Goal: Find specific page/section: Find specific page/section

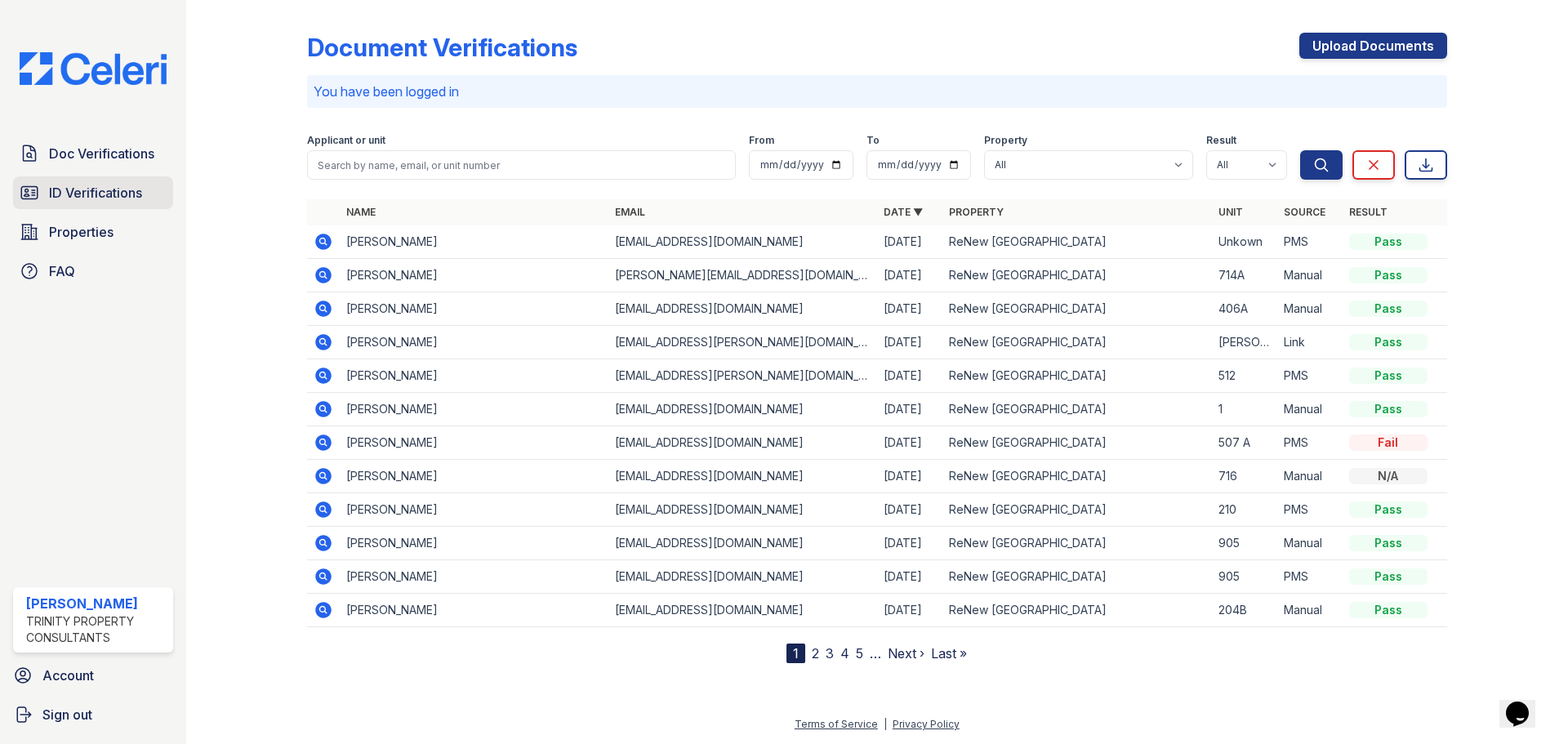
click at [68, 203] on span "ID Verifications" at bounding box center [96, 192] width 93 height 20
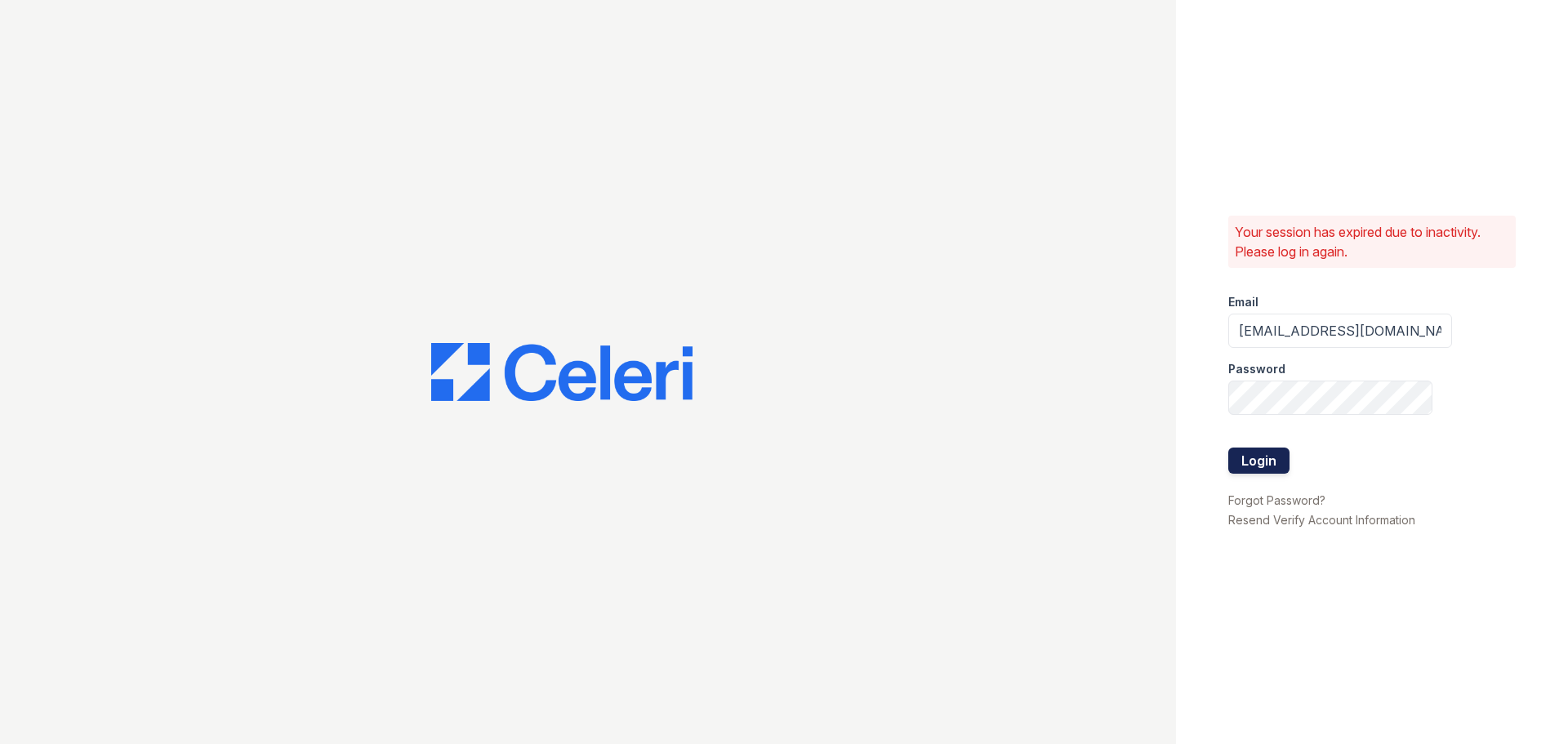
click at [1271, 466] on button "Login" at bounding box center [1259, 461] width 62 height 27
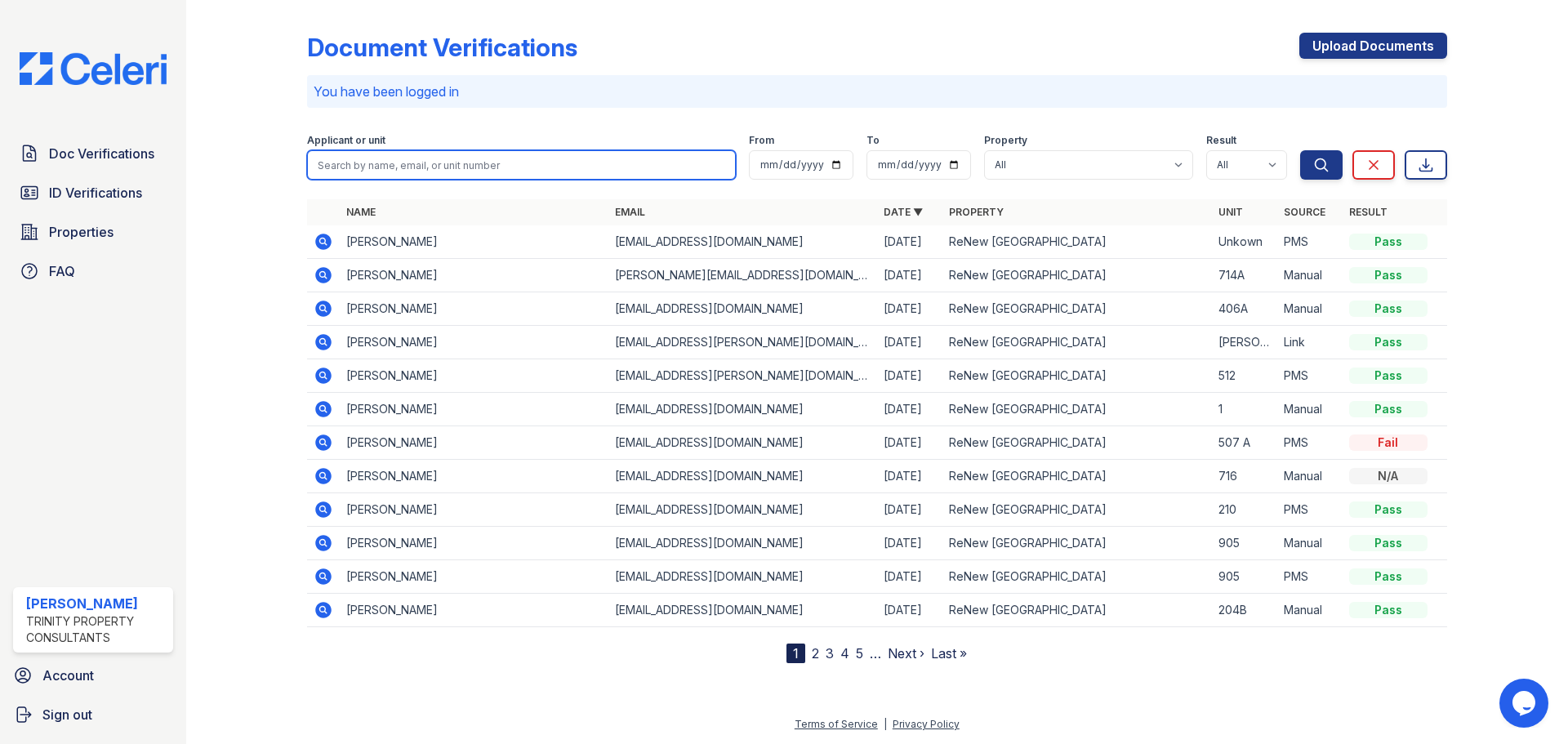
click at [683, 168] on input "search" at bounding box center [520, 165] width 429 height 29
type input "[PERSON_NAME]"
click at [1300, 151] on button "Search" at bounding box center [1321, 165] width 43 height 29
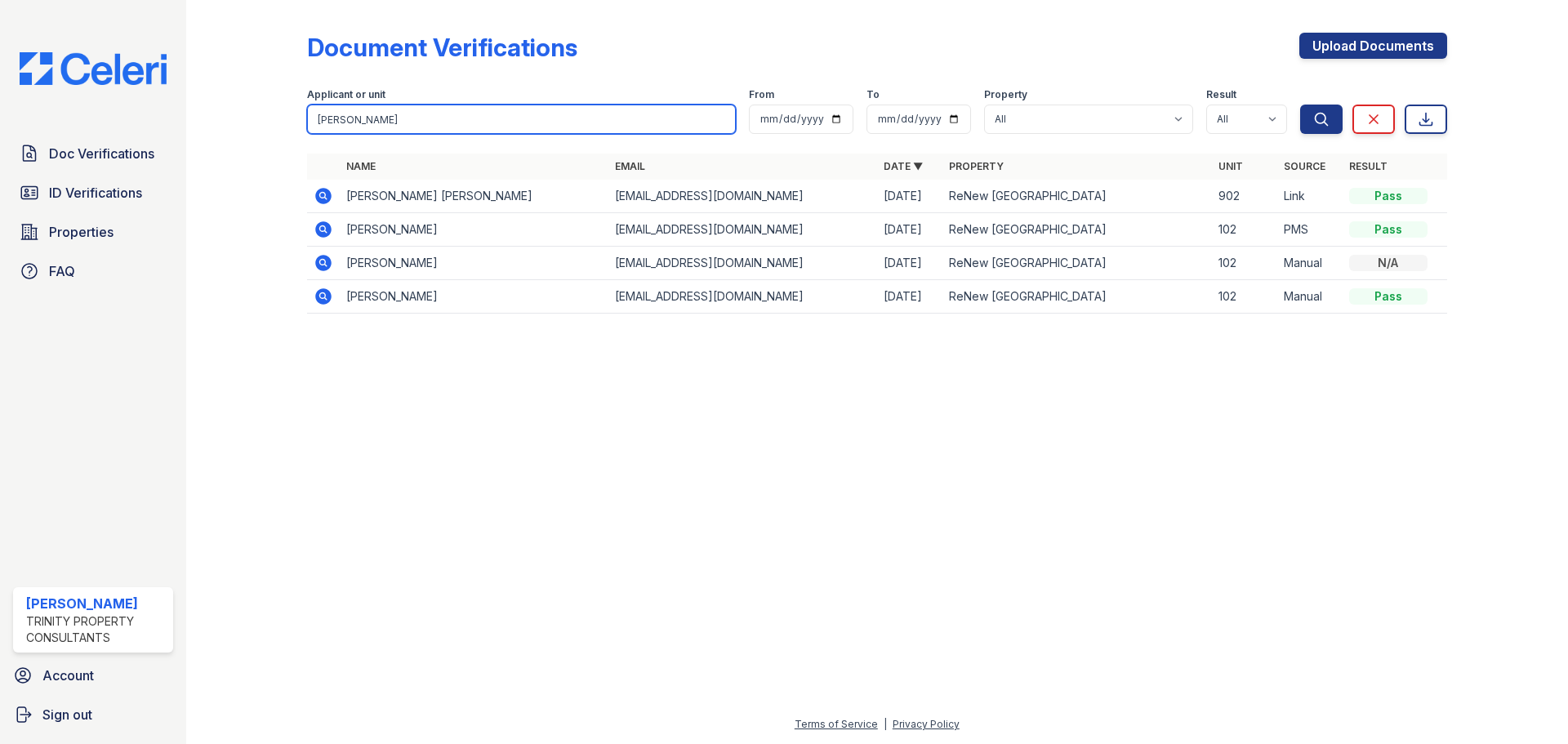
click at [527, 124] on input "[PERSON_NAME]" at bounding box center [520, 118] width 429 height 29
type input "[PERSON_NAME]"
click at [1300, 104] on button "Search" at bounding box center [1321, 118] width 43 height 29
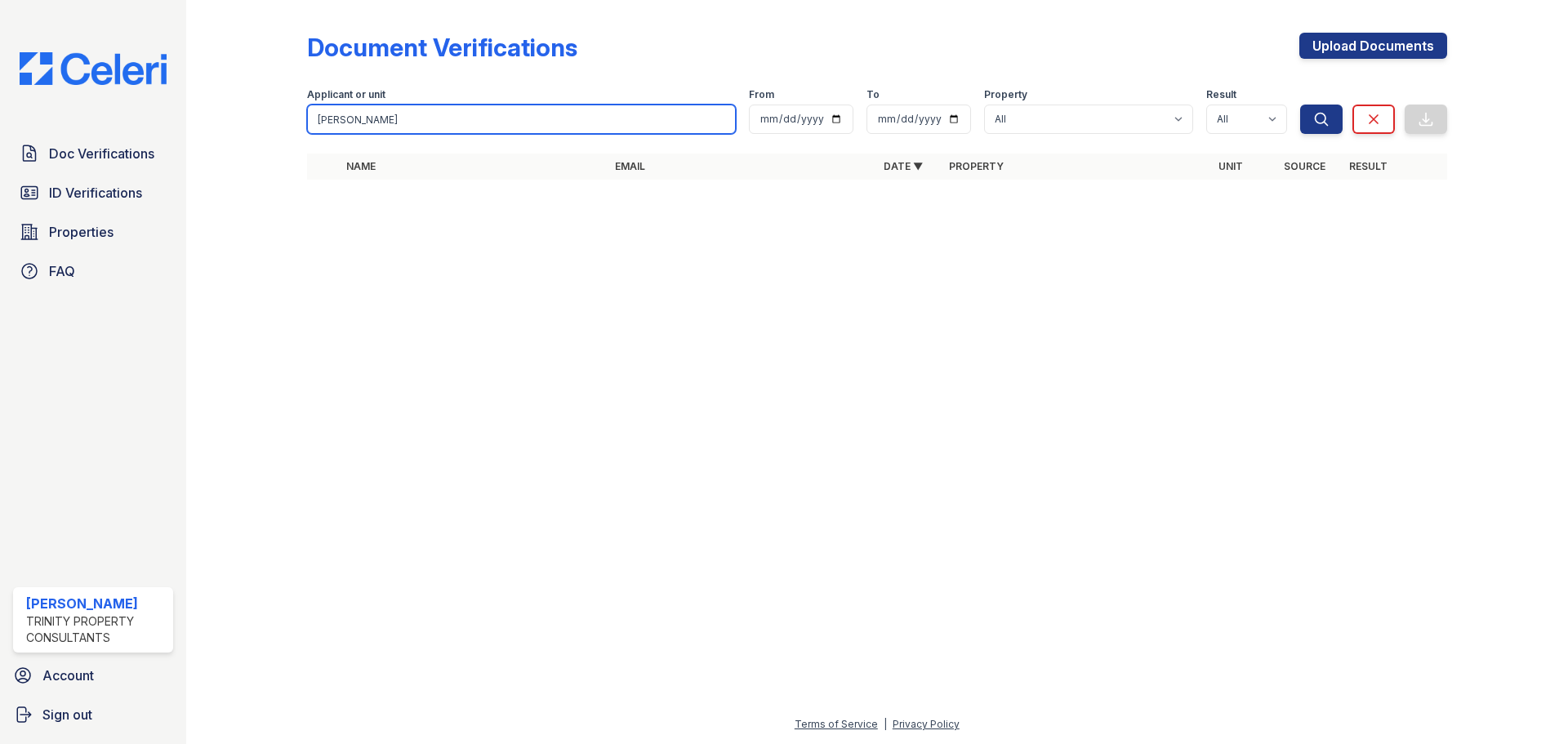
click at [718, 119] on input "[PERSON_NAME]" at bounding box center [520, 118] width 429 height 29
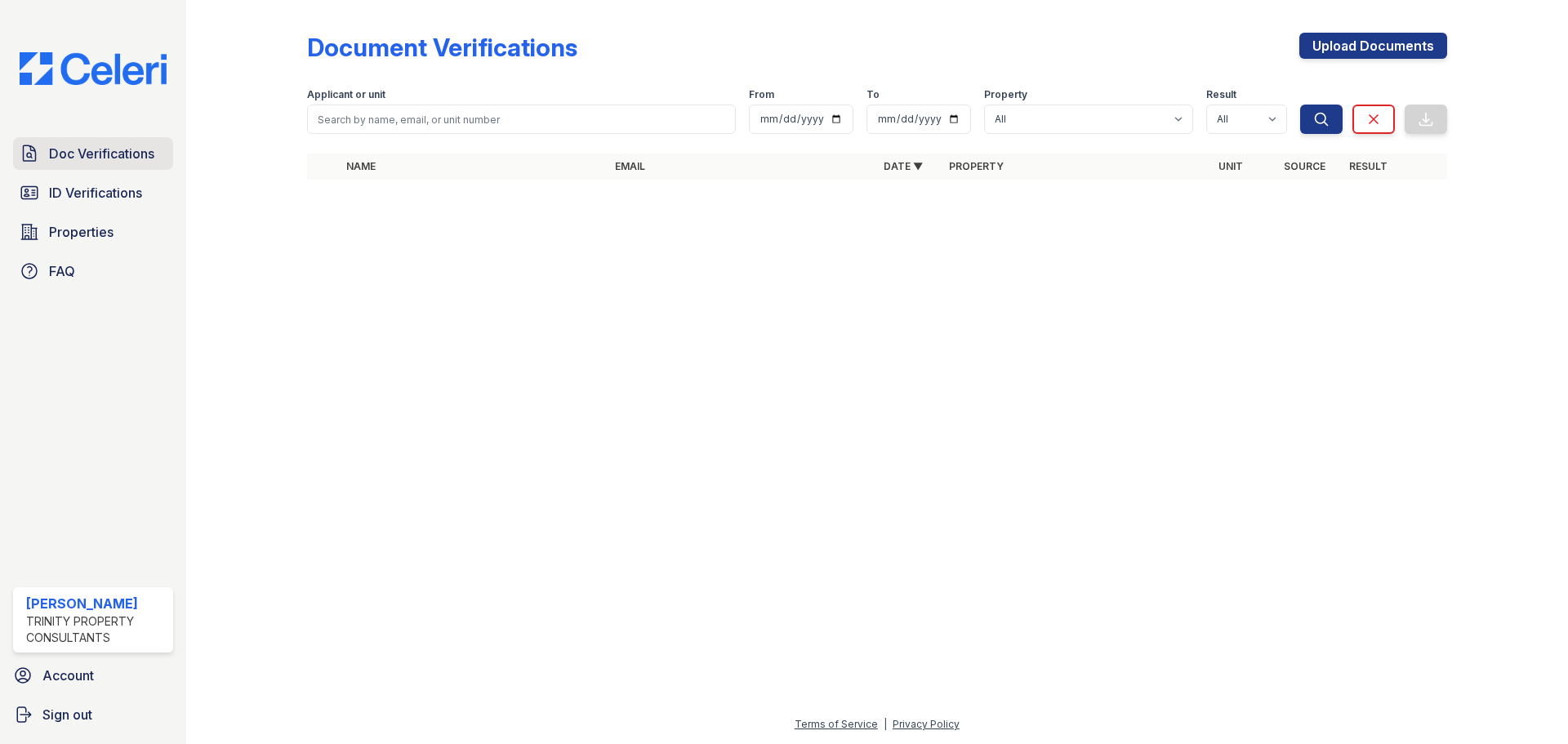
click at [77, 153] on span "Doc Verifications" at bounding box center [101, 153] width 105 height 20
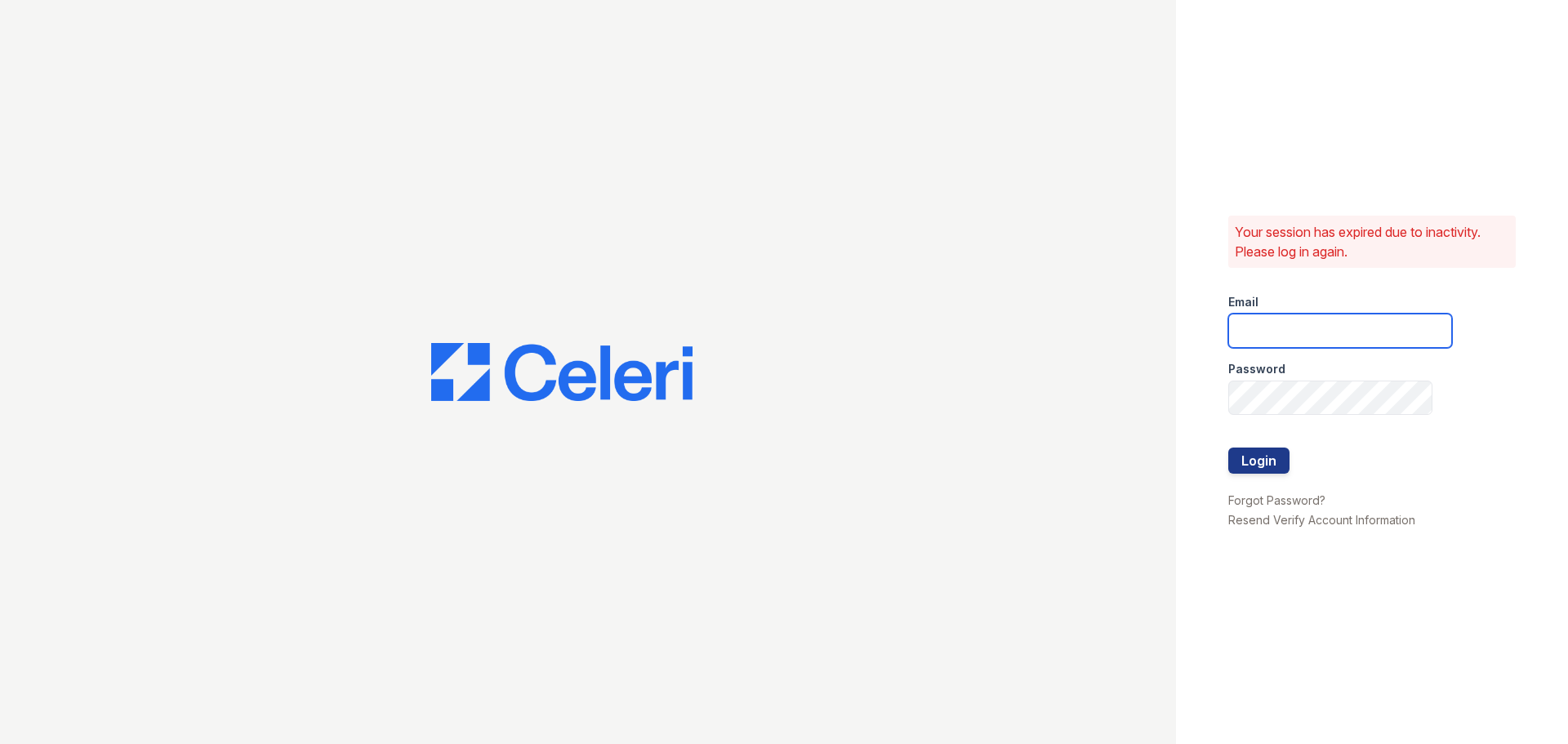
type input "[EMAIL_ADDRESS][DOMAIN_NAME]"
click at [1277, 459] on button "Login" at bounding box center [1259, 461] width 62 height 27
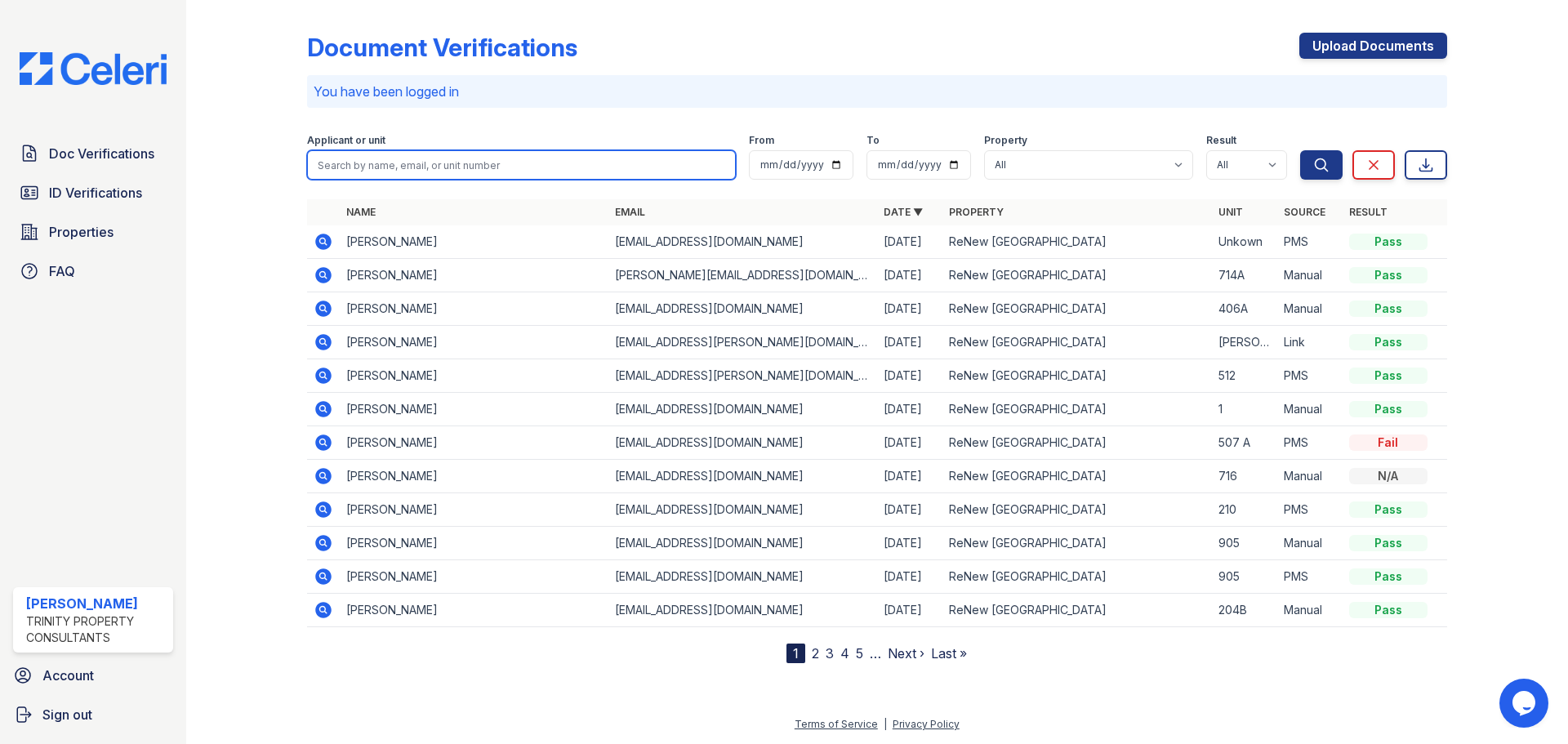
click at [383, 163] on input "search" at bounding box center [520, 165] width 429 height 29
type input "[PERSON_NAME]"
click at [1300, 151] on button "Search" at bounding box center [1321, 165] width 43 height 29
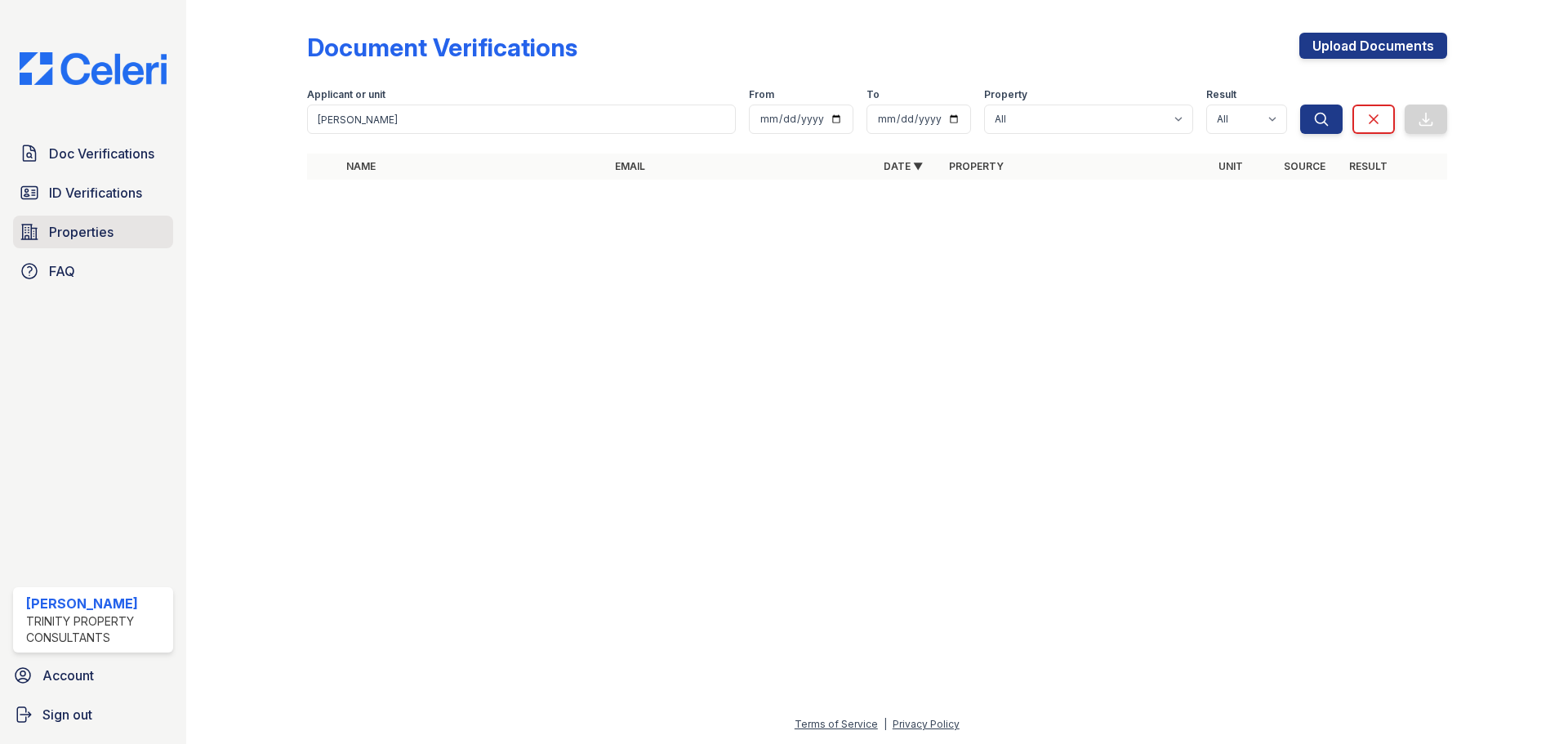
click at [67, 223] on span "Properties" at bounding box center [81, 232] width 64 height 20
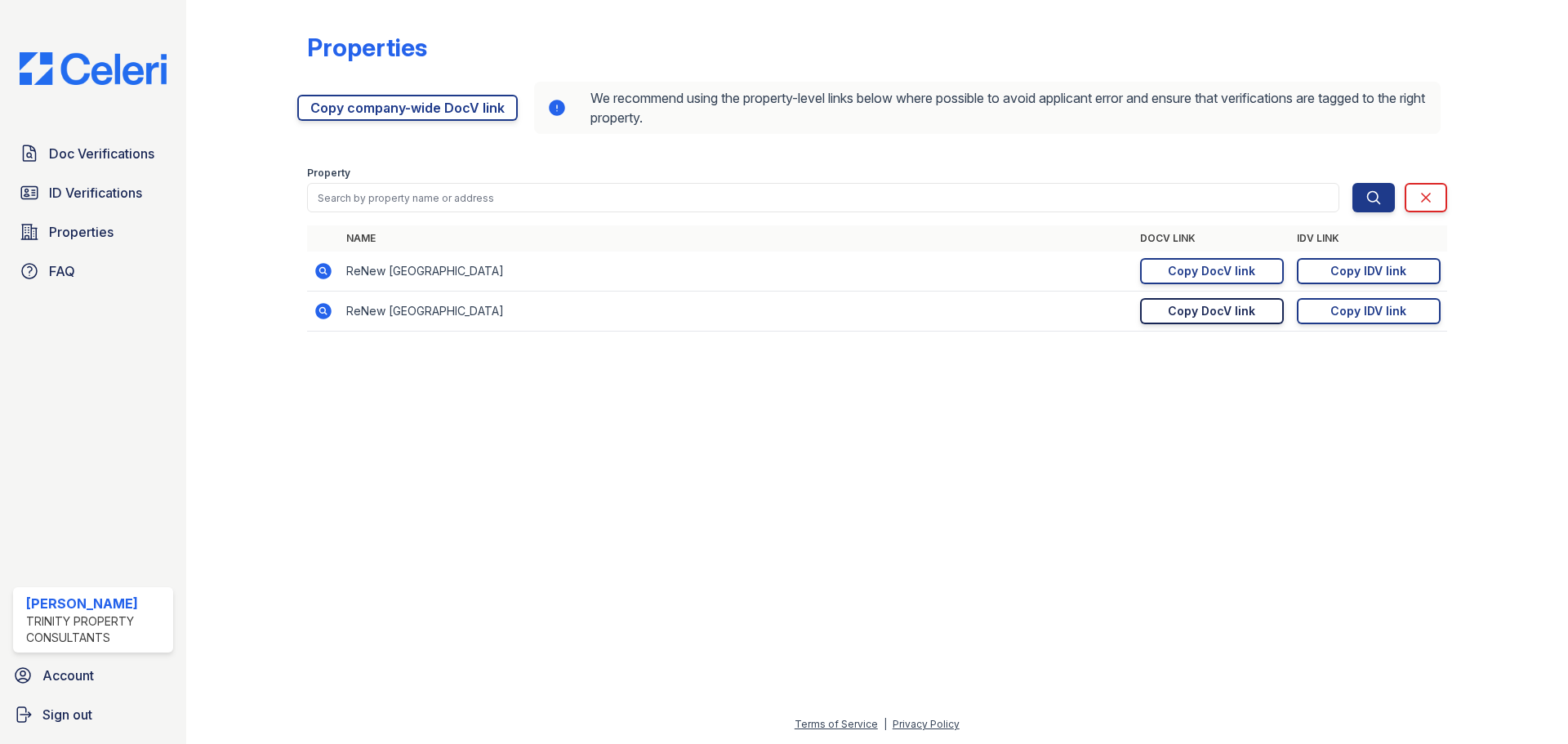
click at [1229, 307] on div "Copy DocV link" at bounding box center [1211, 310] width 87 height 16
click at [116, 155] on span "Doc Verifications" at bounding box center [101, 153] width 105 height 20
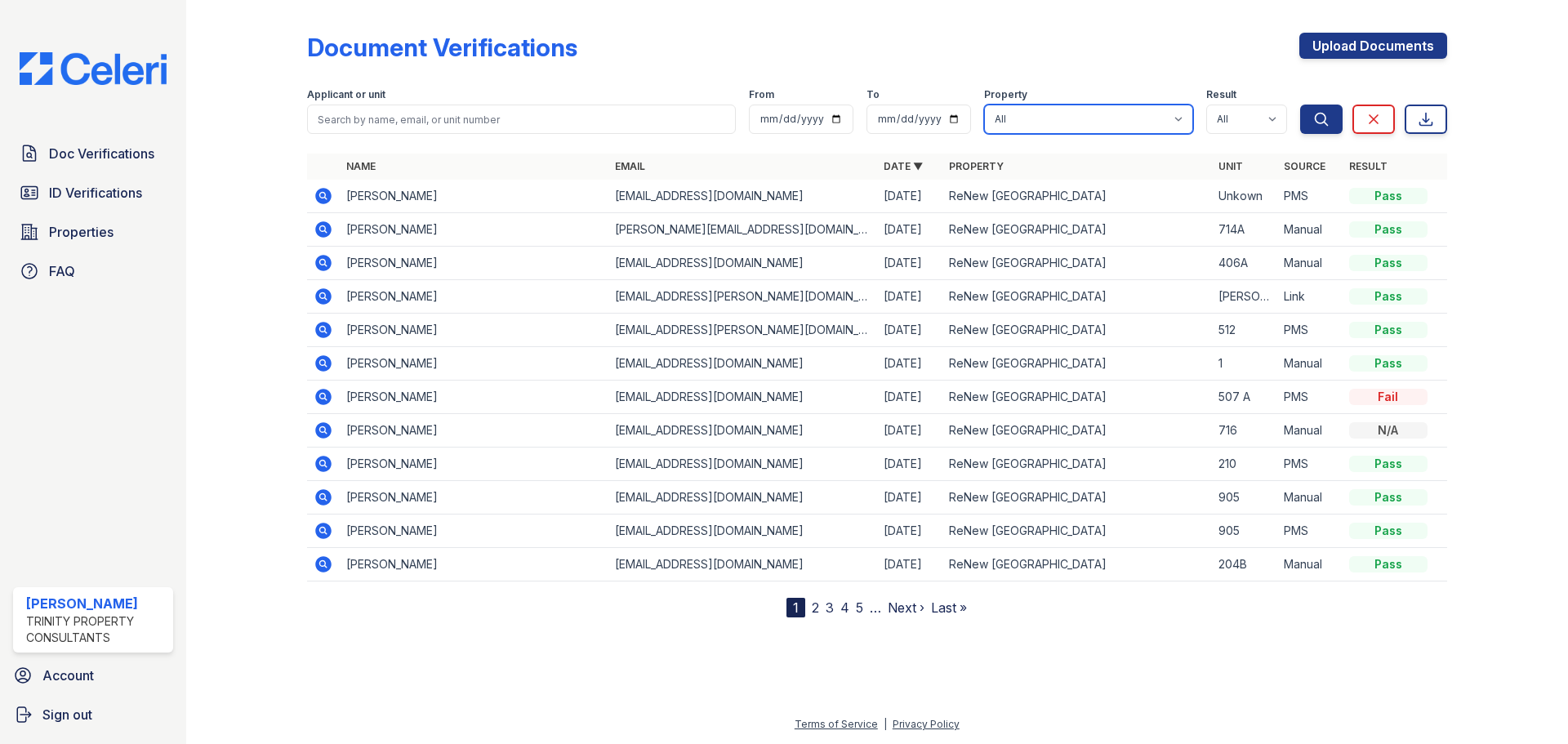
click at [1093, 113] on select "All ReNew Fairmont Park ReNew Holiday Hill" at bounding box center [1088, 118] width 209 height 29
select select "75"
click at [984, 104] on select "All ReNew Fairmont Park ReNew Holiday Hill" at bounding box center [1088, 118] width 209 height 29
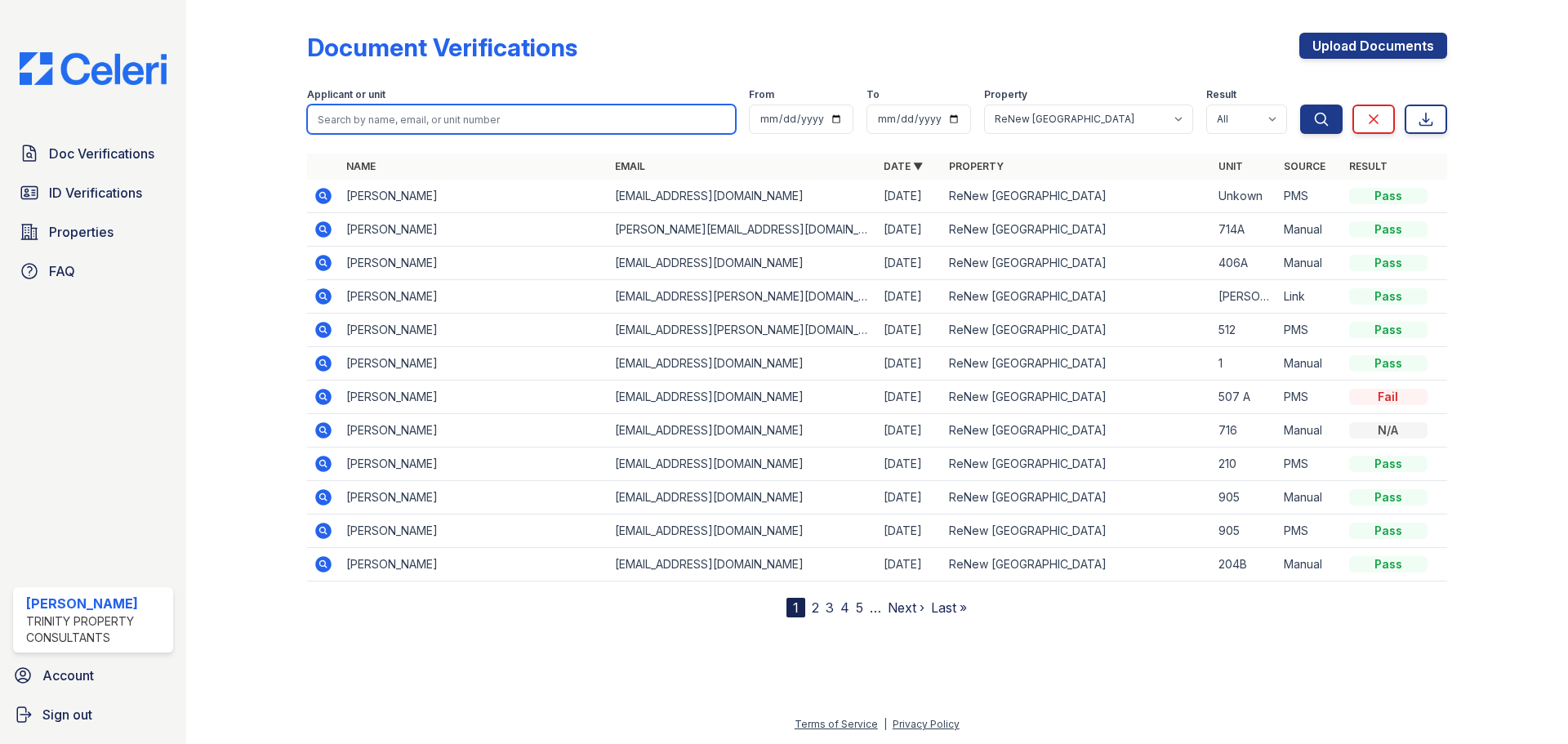
click at [650, 115] on input "search" at bounding box center [520, 118] width 429 height 29
type input "[PERSON_NAME]"
click at [1300, 104] on button "Search" at bounding box center [1321, 118] width 43 height 29
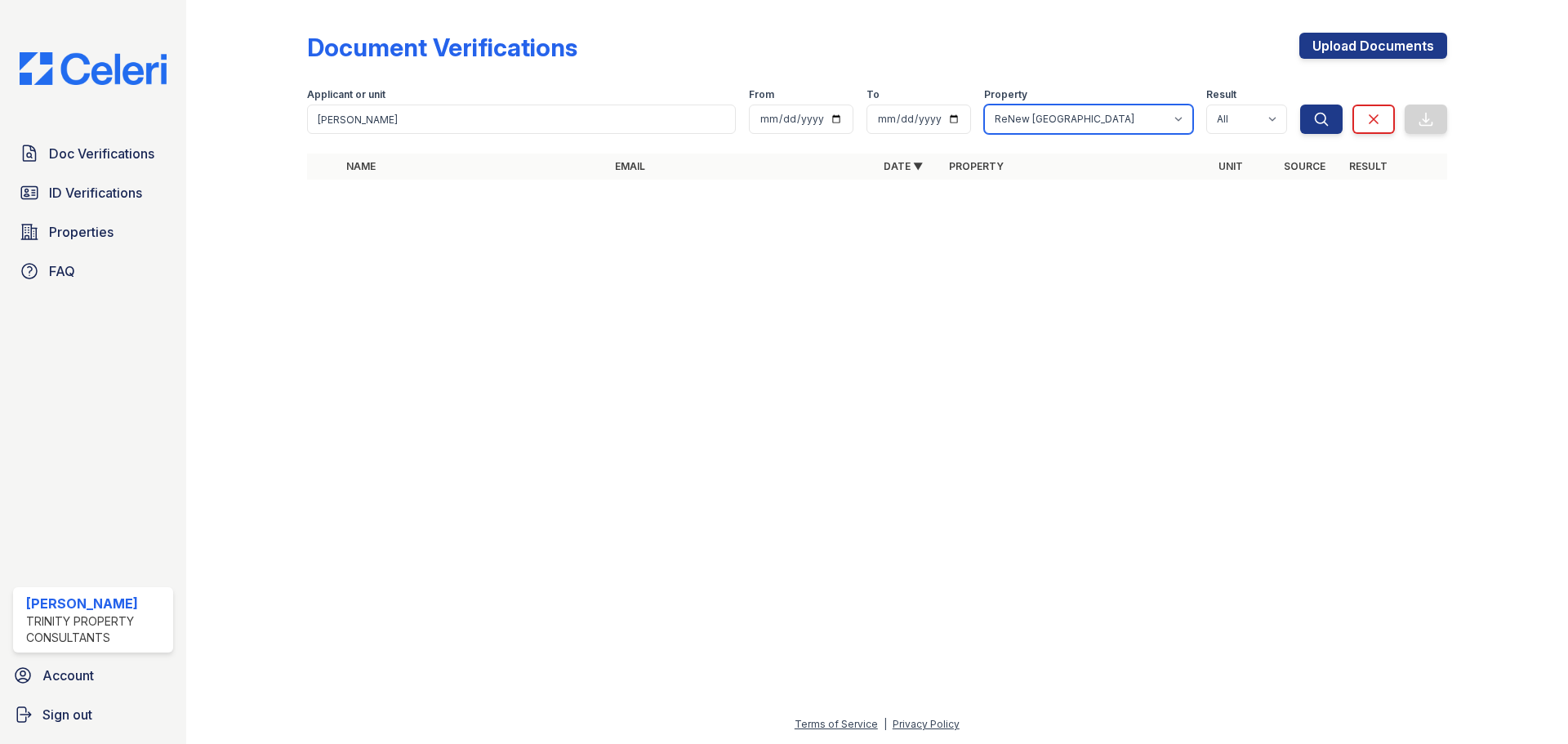
click at [1122, 106] on select "All ReNew Fairmont Park ReNew Holiday Hill" at bounding box center [1088, 118] width 209 height 29
select select "62"
click at [984, 104] on select "All ReNew Fairmont Park ReNew Holiday Hill" at bounding box center [1088, 118] width 209 height 29
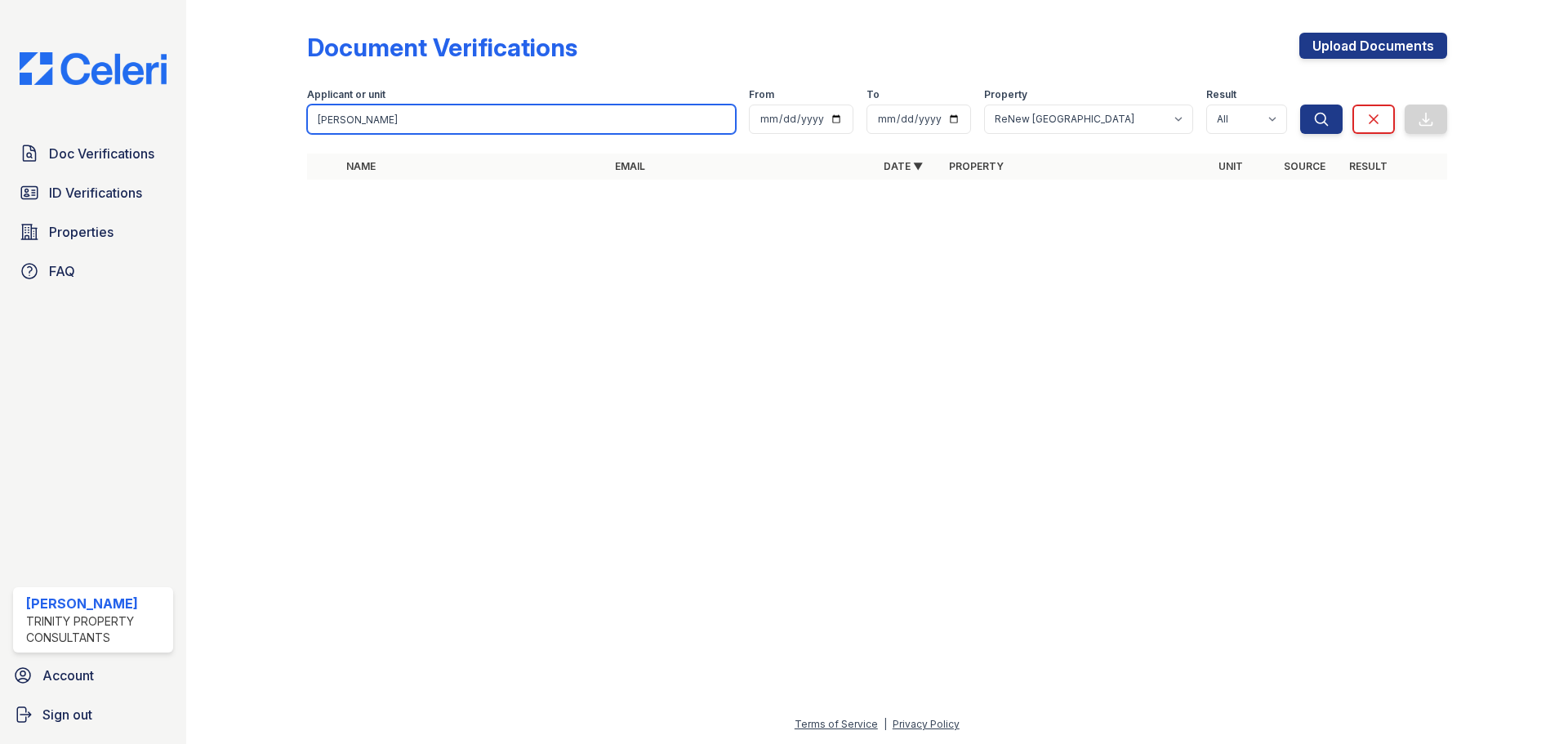
click at [603, 111] on input "[PERSON_NAME]" at bounding box center [520, 118] width 429 height 29
click at [1300, 104] on button "Search" at bounding box center [1321, 118] width 43 height 29
drag, startPoint x: 449, startPoint y: 123, endPoint x: 0, endPoint y: 107, distance: 449.3
click at [0, 107] on div "Doc Verifications ID Verifications Properties FAQ Arianna Velasco Trinity Prope…" at bounding box center [784, 372] width 1568 height 744
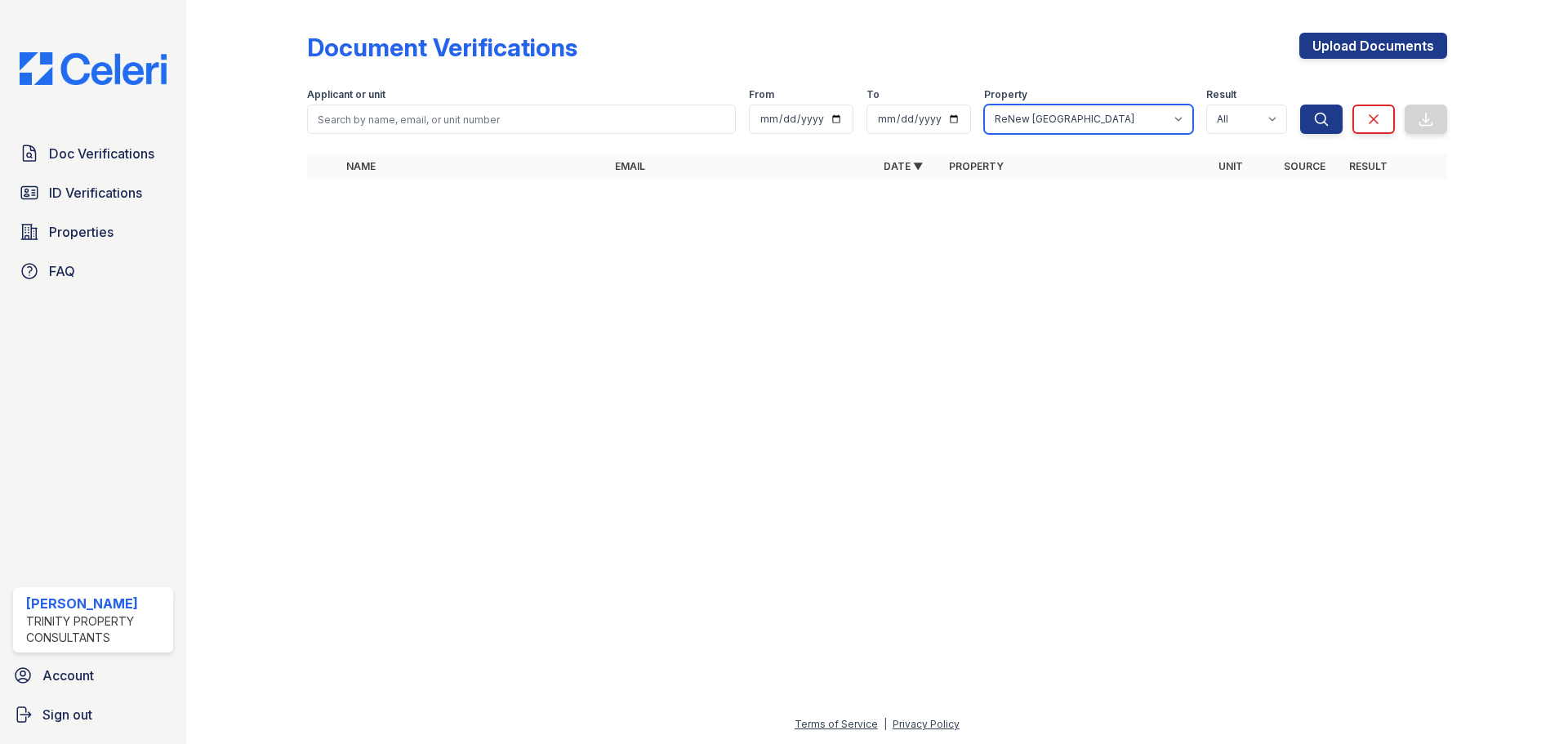
click at [1063, 121] on select "All ReNew Fairmont Park ReNew Holiday Hill" at bounding box center [1088, 118] width 209 height 29
select select
click at [984, 104] on select "All ReNew Fairmont Park ReNew Holiday Hill" at bounding box center [1088, 118] width 209 height 29
click at [75, 159] on span "Doc Verifications" at bounding box center [101, 153] width 105 height 20
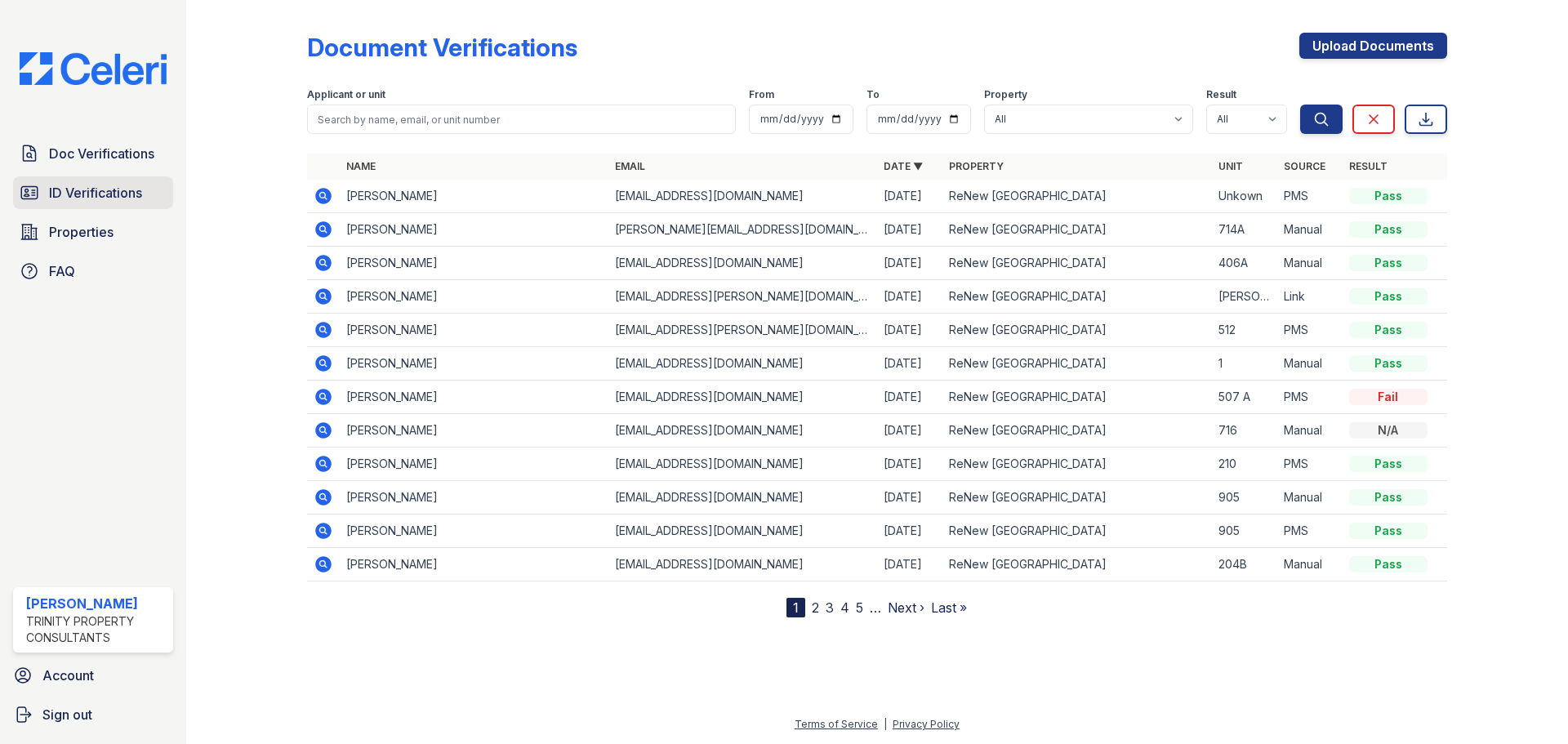
click at [96, 184] on span "ID Verifications" at bounding box center [96, 192] width 93 height 20
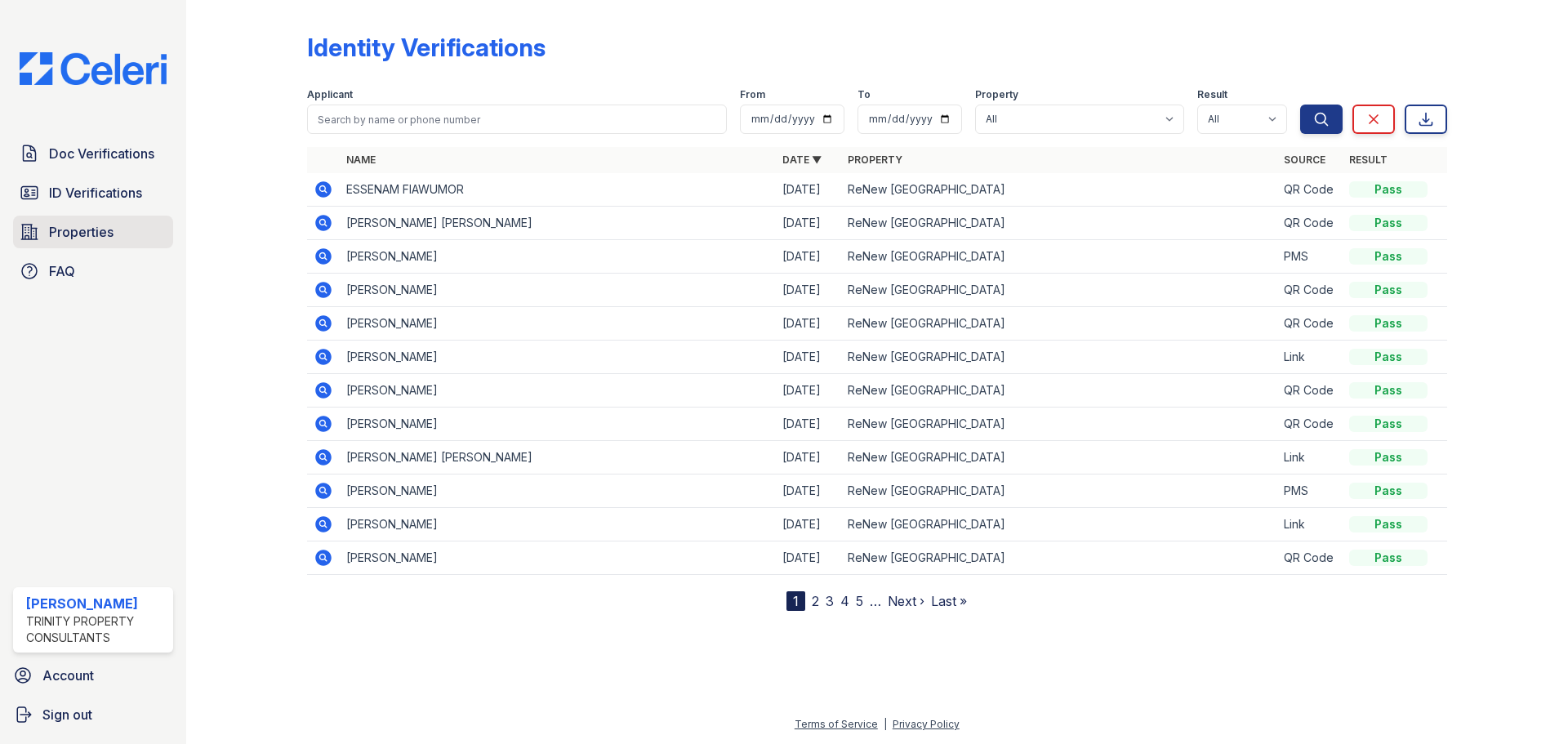
click at [97, 233] on span "Properties" at bounding box center [81, 232] width 64 height 20
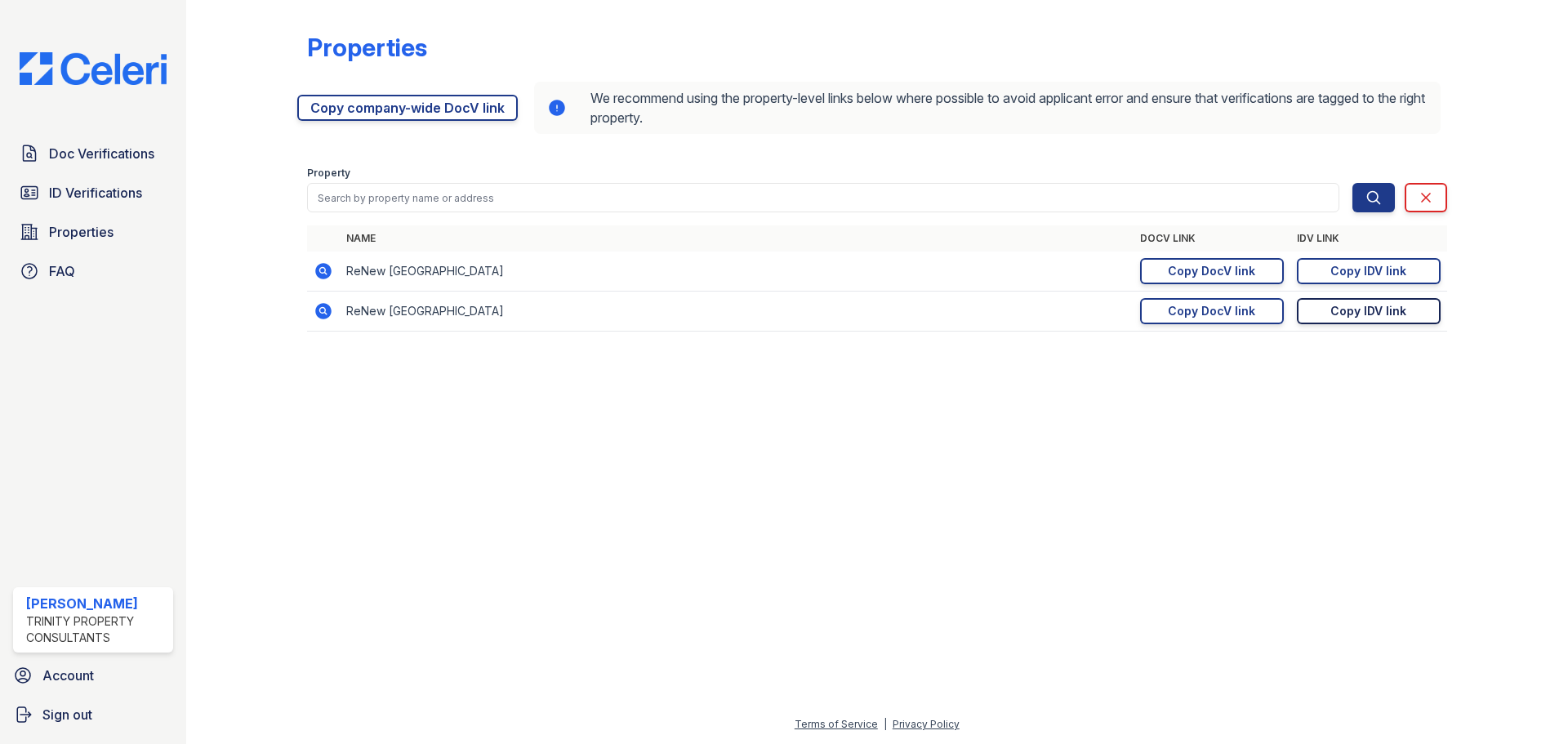
click at [1359, 314] on div "Copy IDV link" at bounding box center [1368, 310] width 76 height 16
